Goal: Task Accomplishment & Management: Manage account settings

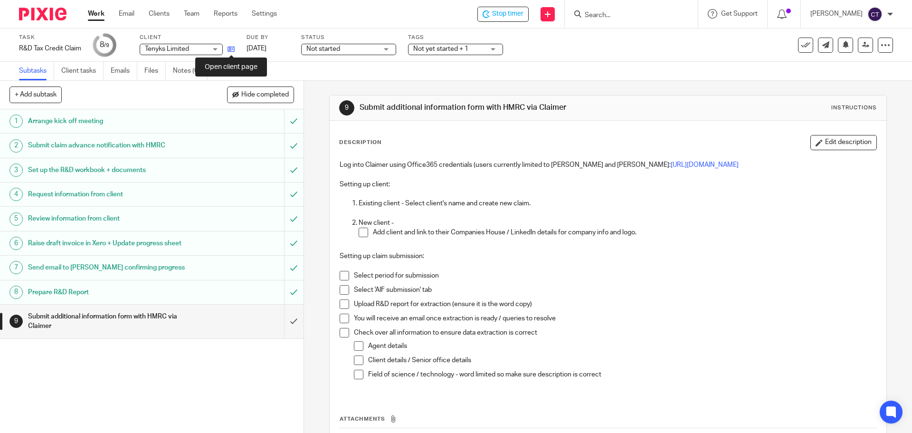
click at [231, 47] on icon at bounding box center [231, 49] width 7 height 7
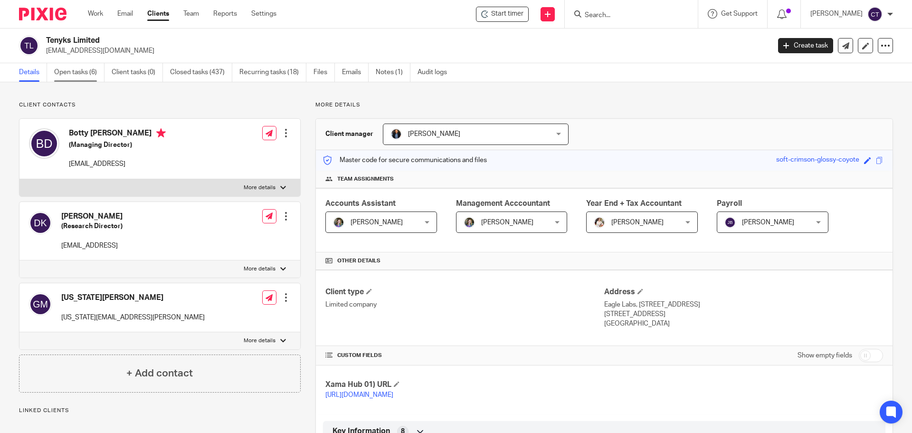
click at [68, 68] on link "Open tasks (6)" at bounding box center [79, 72] width 50 height 19
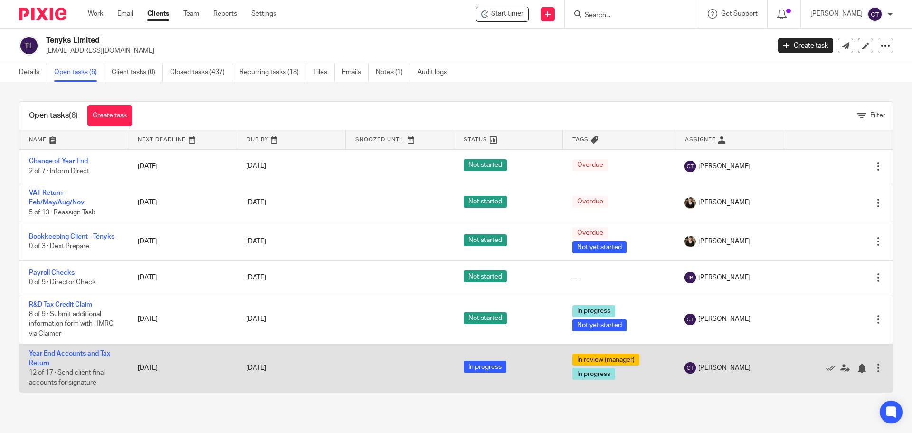
click at [48, 354] on link "Year End Accounts and Tax Return" at bounding box center [69, 358] width 81 height 16
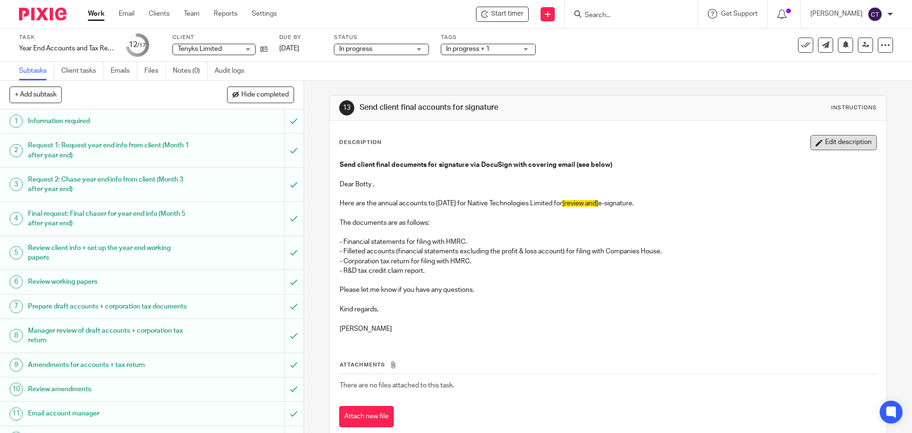
click at [837, 140] on button "Edit description" at bounding box center [844, 142] width 67 height 15
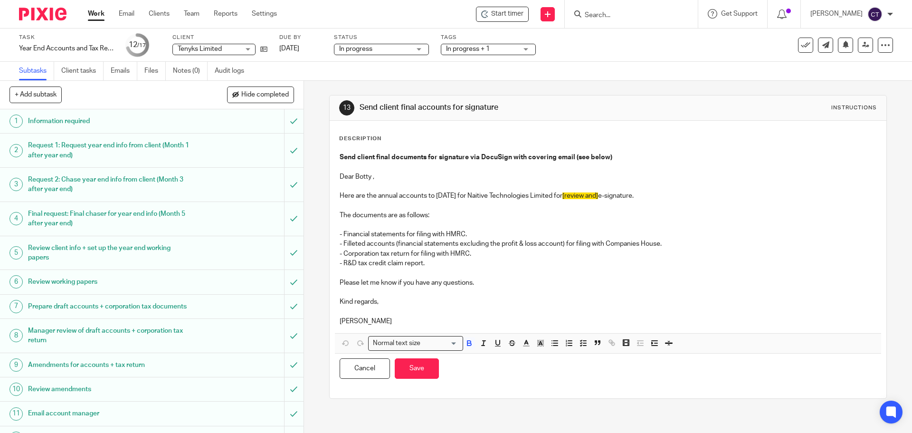
click at [371, 176] on p "Dear Botty ," at bounding box center [608, 171] width 536 height 19
drag, startPoint x: 481, startPoint y: 197, endPoint x: 543, endPoint y: 197, distance: 61.8
click at [543, 197] on p "Here are the annual accounts to 31 Jul 2025 for Naitive Technologies Limited fo…" at bounding box center [608, 196] width 536 height 10
click at [539, 199] on p "Here are the annual accounts to 31 Jul 2025 for Tenyks Limited for [review and]…" at bounding box center [608, 196] width 536 height 10
click at [428, 264] on p "- R&D tax credit claim report." at bounding box center [608, 264] width 536 height 10
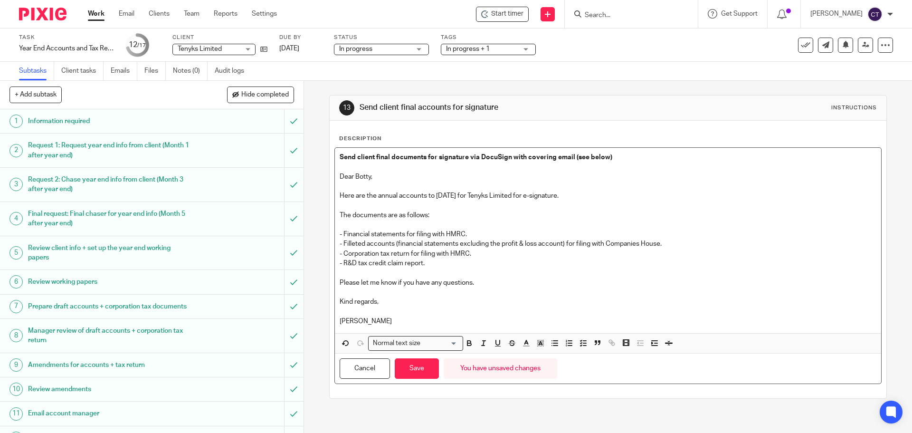
click at [343, 262] on p "- R&D tax credit claim report." at bounding box center [608, 264] width 536 height 10
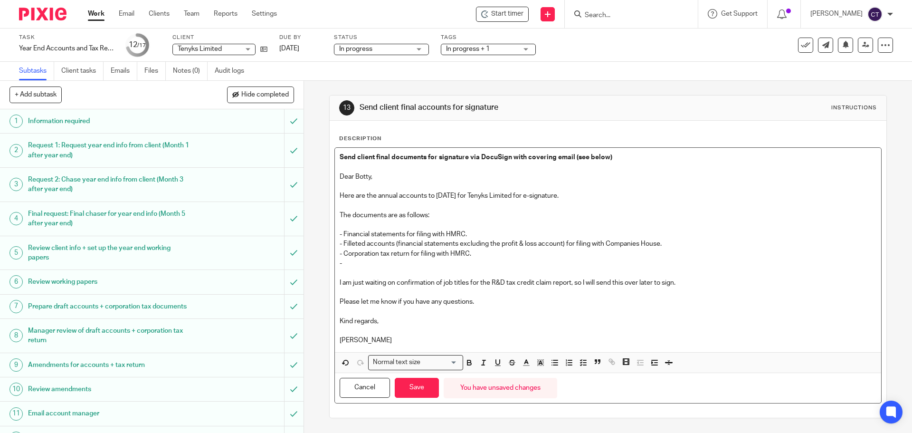
click at [355, 267] on p "-" at bounding box center [608, 264] width 536 height 10
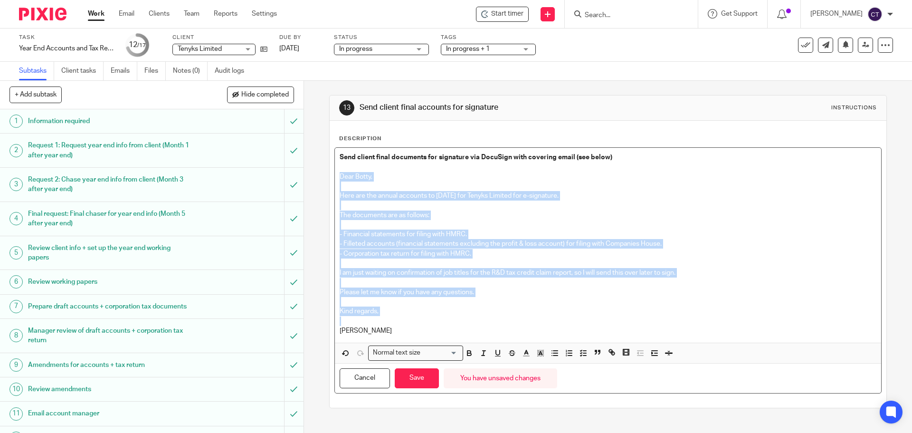
drag, startPoint x: 336, startPoint y: 176, endPoint x: 496, endPoint y: 326, distance: 218.5
click at [496, 326] on div "Send client final documents for signature via DocuSign with covering email (see…" at bounding box center [608, 245] width 546 height 195
click at [464, 318] on p "Caroline" at bounding box center [608, 325] width 536 height 19
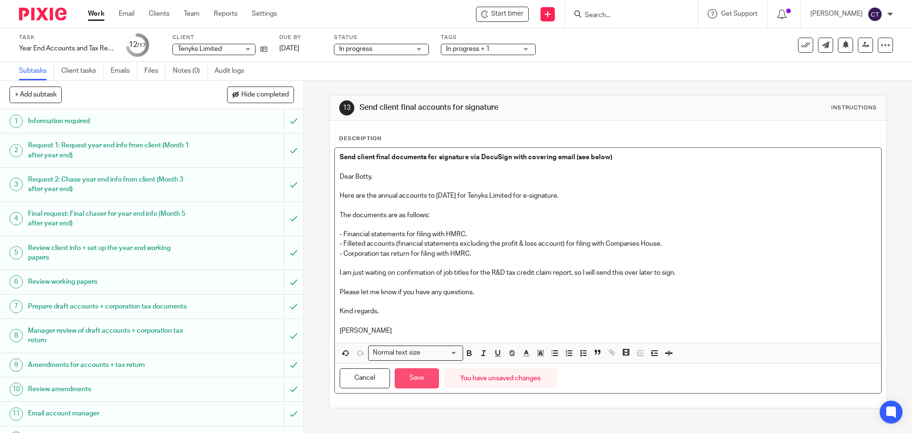
click at [421, 385] on button "Save" at bounding box center [417, 378] width 44 height 20
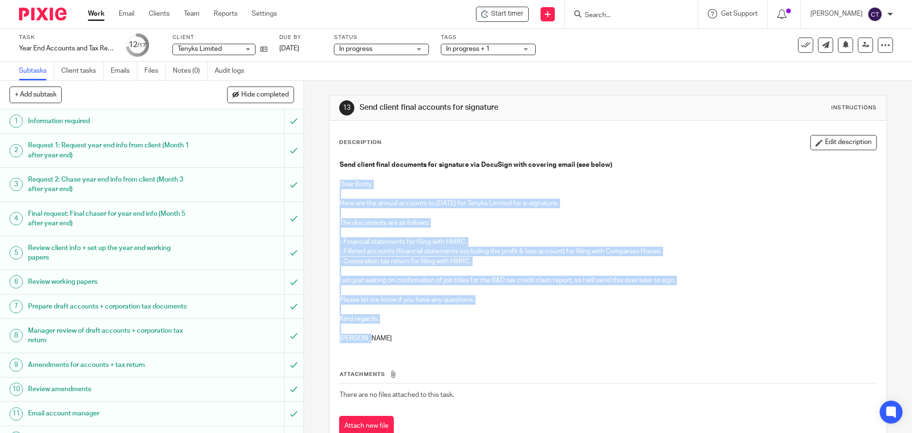
drag, startPoint x: 336, startPoint y: 183, endPoint x: 433, endPoint y: 335, distance: 179.9
click at [433, 335] on div "Send client final documents for signature via DocuSign with covering email (see…" at bounding box center [608, 252] width 546 height 195
copy div "Dear Botty, Here are the annual accounts to 31 Jul 2025 for Tenyks Limited for …"
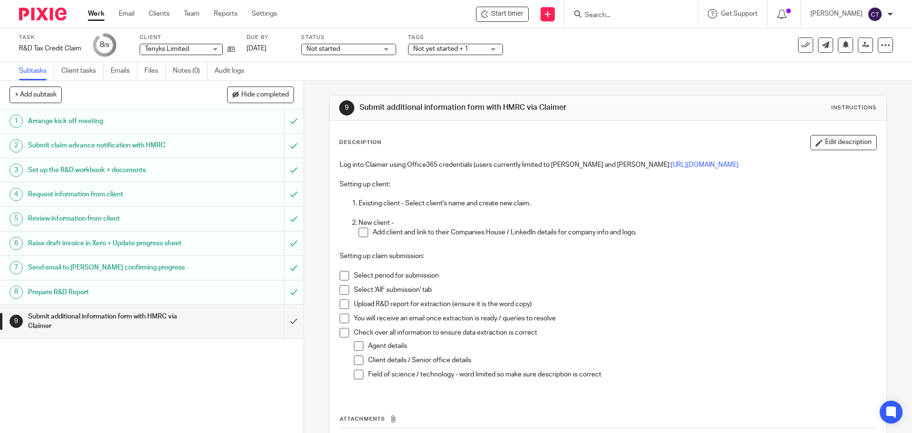
click at [639, 16] on input "Search" at bounding box center [627, 15] width 86 height 9
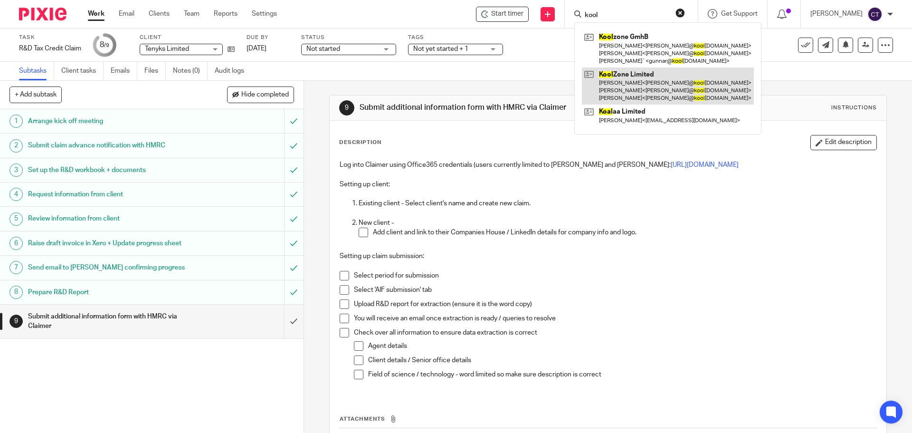
type input "kool"
click at [600, 80] on link at bounding box center [668, 86] width 172 height 38
